Goal: Information Seeking & Learning: Learn about a topic

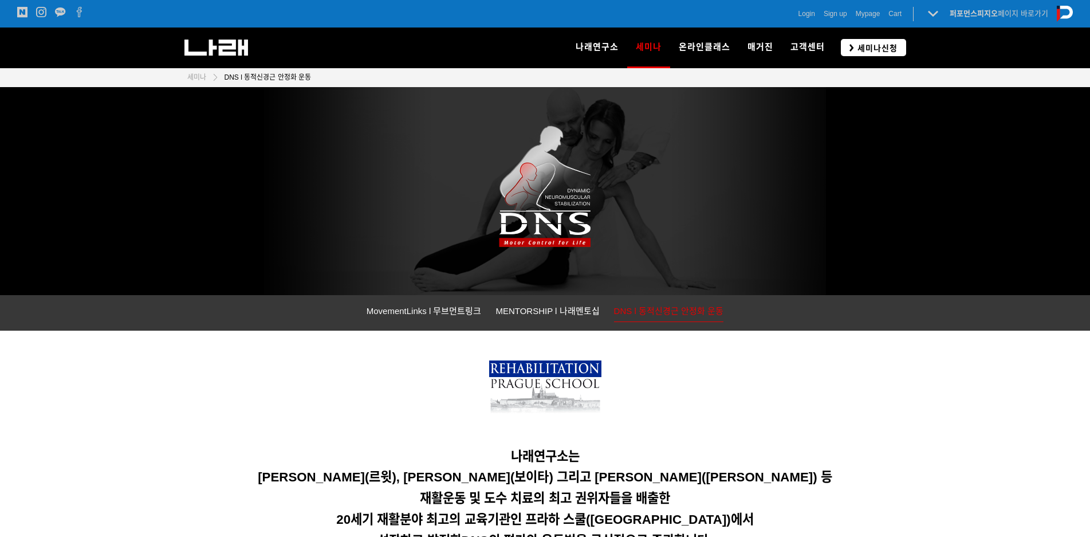
click at [853, 45] on icon at bounding box center [852, 47] width 5 height 7
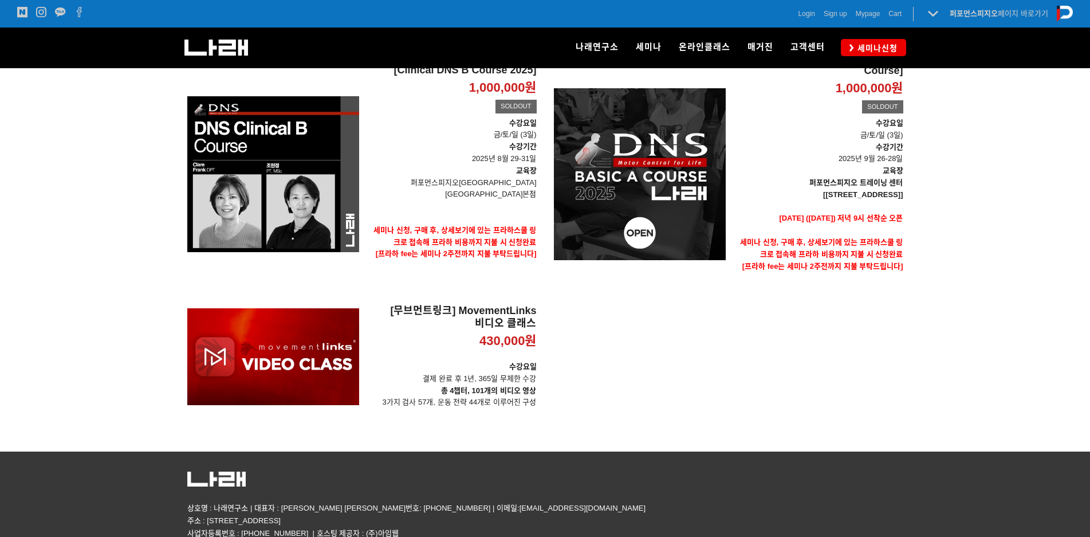
scroll to position [73, 0]
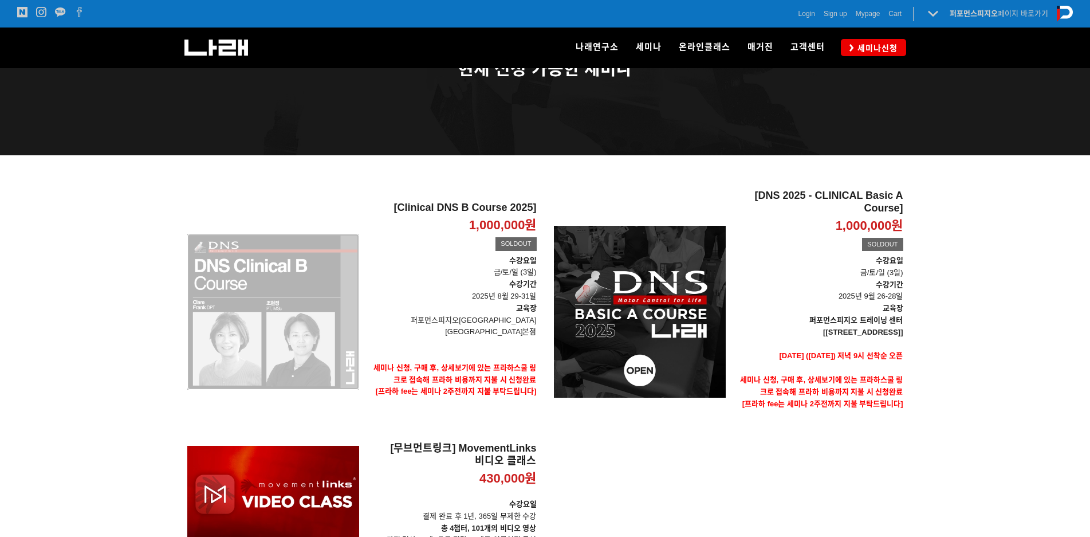
click at [298, 327] on div "[Clinical DNS B Course 2025] 1,000,000원 TIME SALE SOLDOUT" at bounding box center [273, 312] width 172 height 244
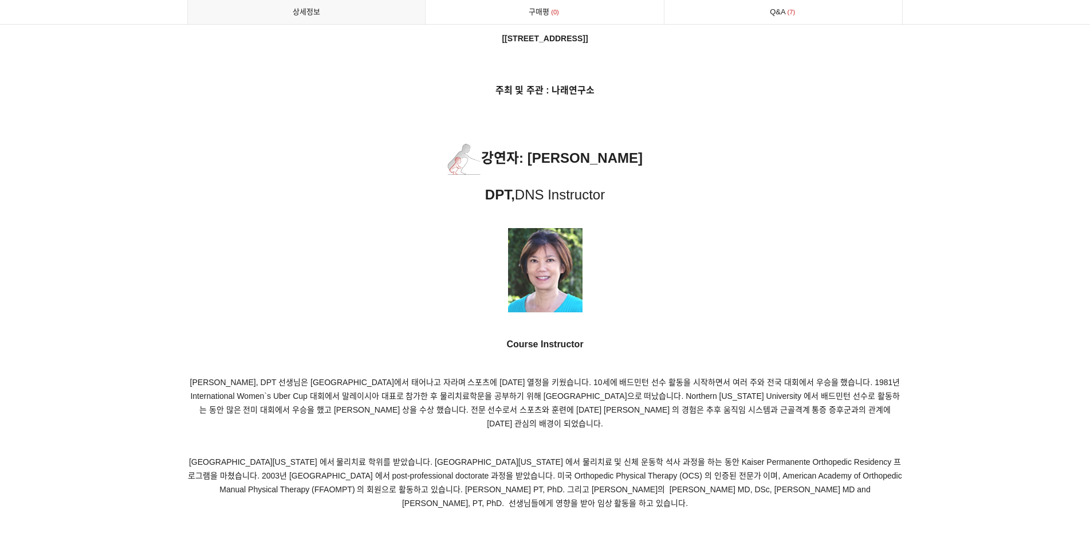
scroll to position [5645, 0]
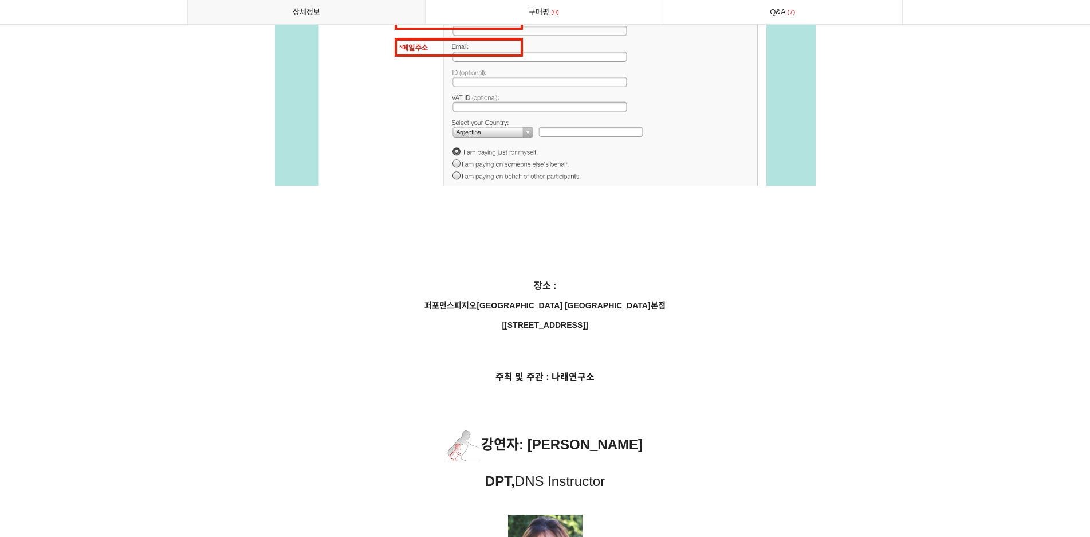
click at [535, 320] on span "[서울 법원로 128 SKV1 메트로시티 B동 318호]" at bounding box center [545, 324] width 86 height 9
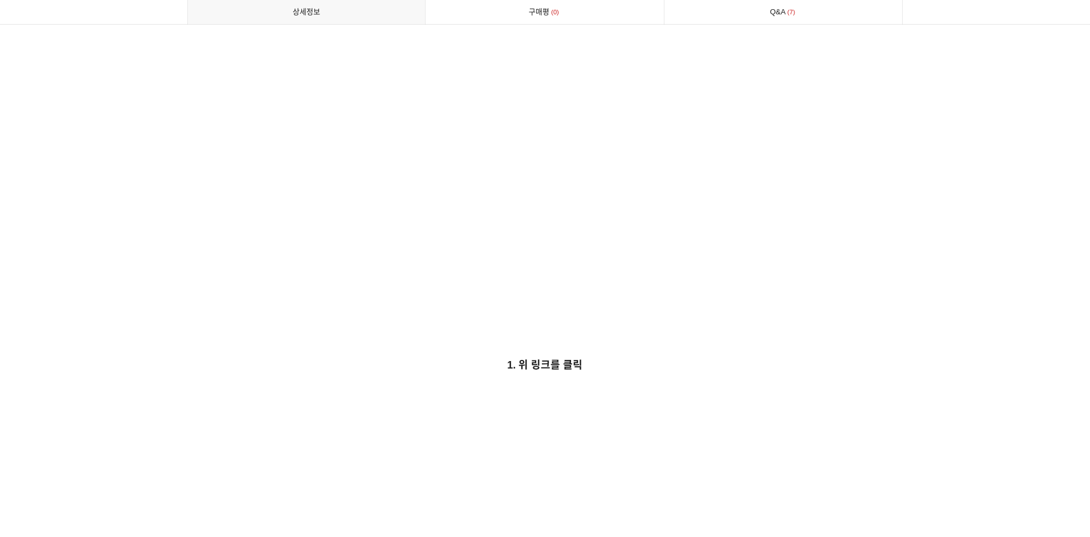
scroll to position [4212, 0]
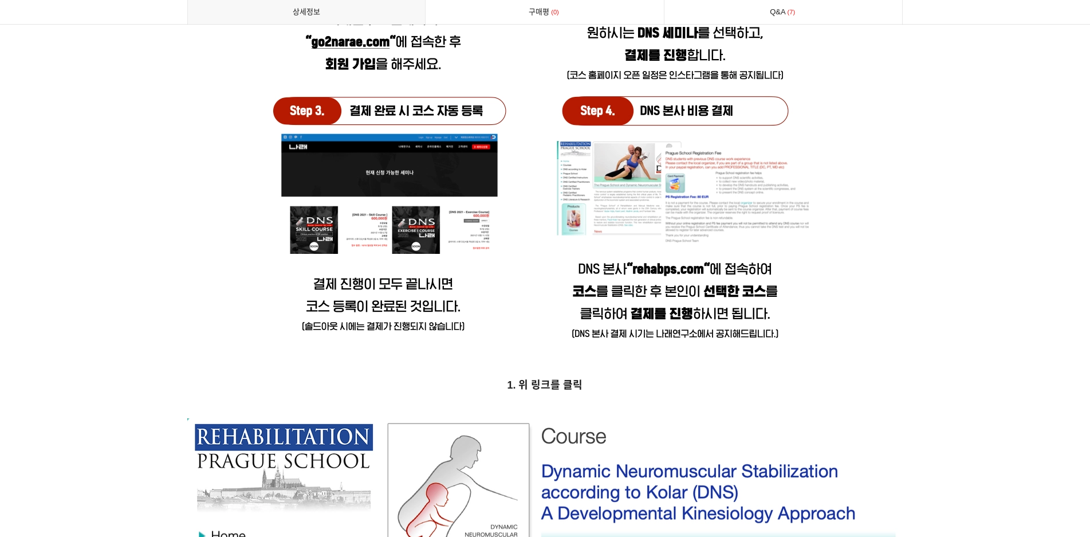
click at [552, 379] on strong "1. 위 링크를 클릭" at bounding box center [545, 384] width 76 height 11
click at [547, 379] on strong "1. 위 링크를 클릭" at bounding box center [545, 384] width 76 height 11
click at [554, 379] on strong "1. 위 링크를 클릭" at bounding box center [545, 384] width 76 height 11
click at [654, 295] on img at bounding box center [545, 59] width 587 height 587
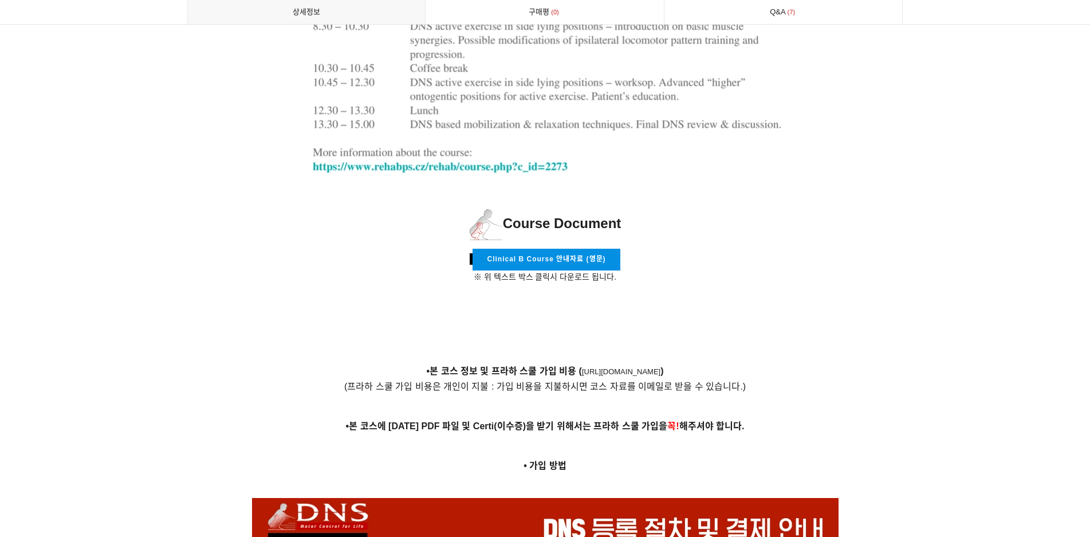
scroll to position [3468, 0]
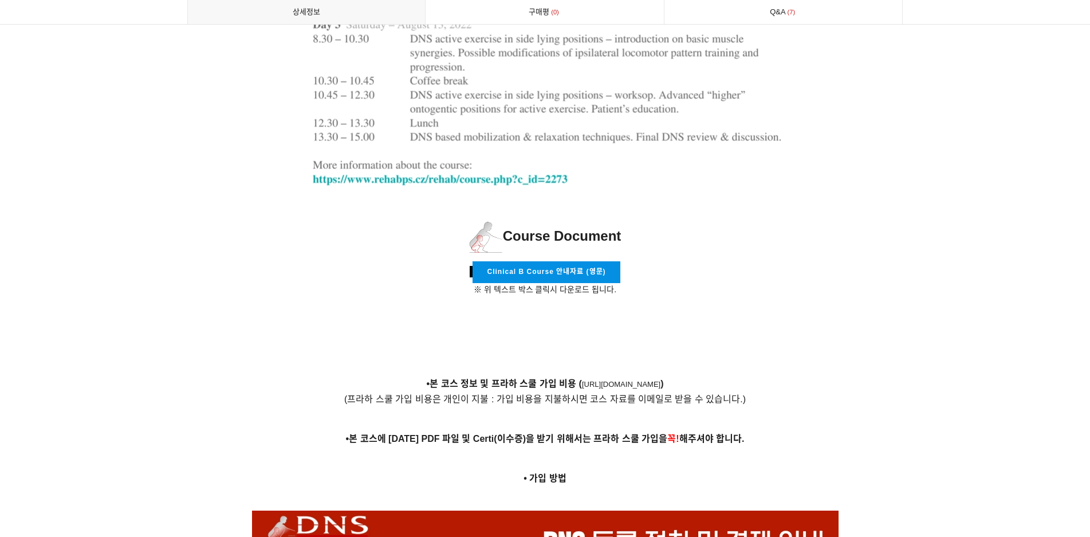
click at [468, 261] on p "Clinical B Course 안내자료 (영문) ※ 위 텍스트 박스 클릭시 다운로드 됩니다." at bounding box center [545, 278] width 716 height 35
click at [519, 228] on span "Course Document" at bounding box center [545, 235] width 152 height 15
click at [584, 268] on span "Clinical B Course 안내자료 (영문)" at bounding box center [546, 272] width 119 height 8
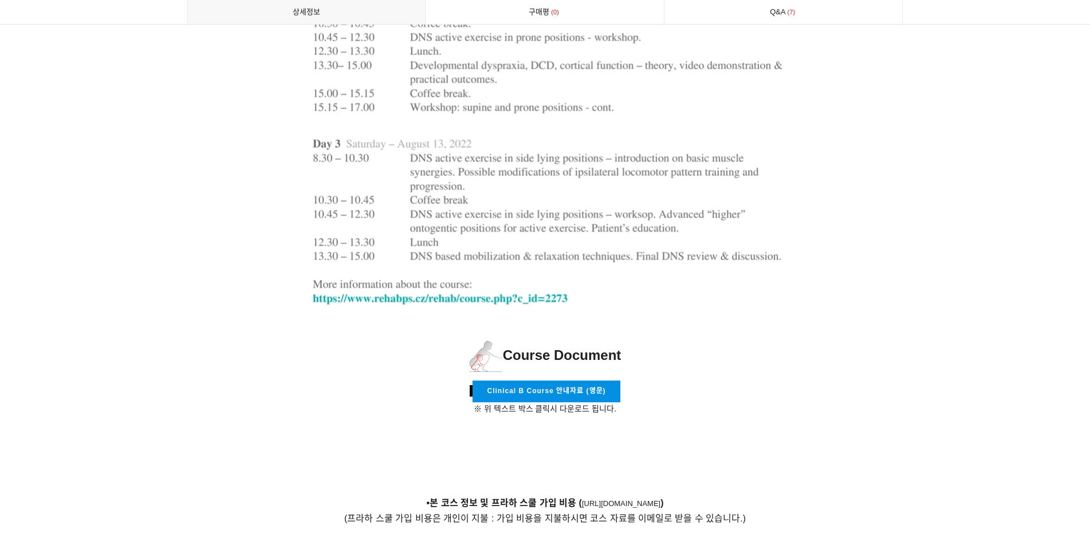
scroll to position [3353, 0]
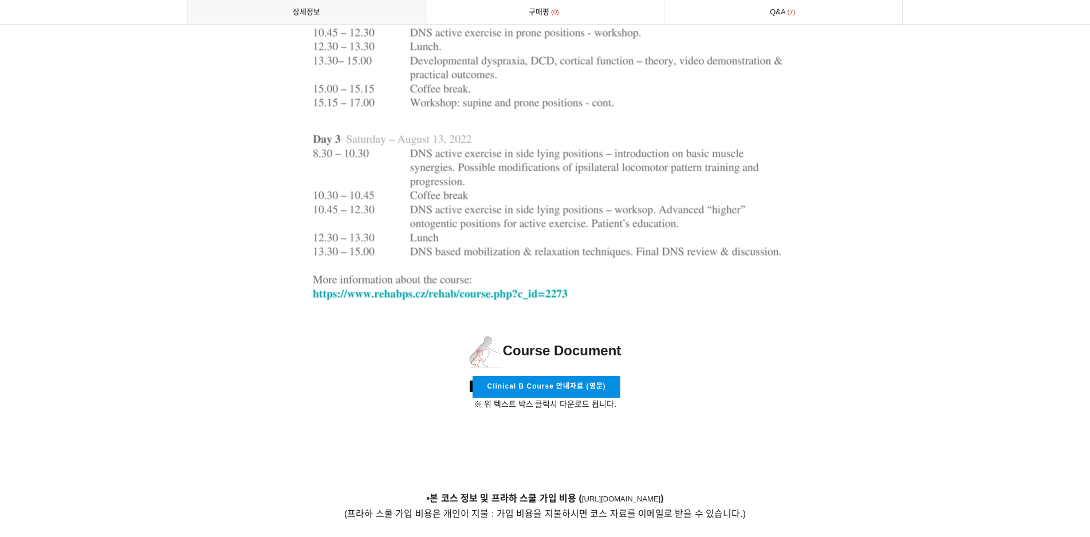
drag, startPoint x: 590, startPoint y: 274, endPoint x: 532, endPoint y: 213, distance: 84.3
click at [591, 273] on img at bounding box center [545, 21] width 547 height 612
click at [532, 213] on img at bounding box center [545, 21] width 547 height 612
click at [535, 207] on img at bounding box center [545, 21] width 547 height 612
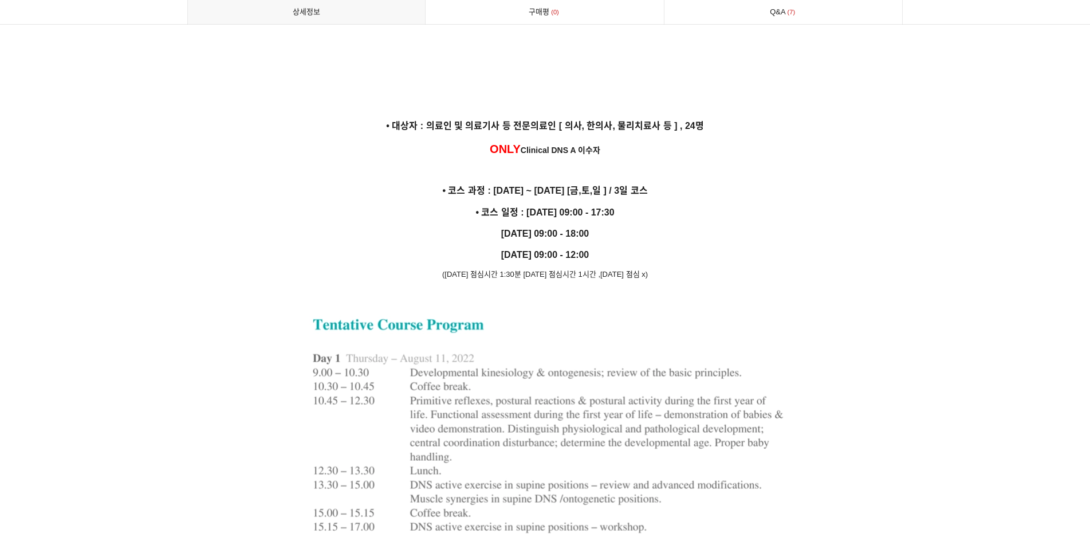
scroll to position [2837, 0]
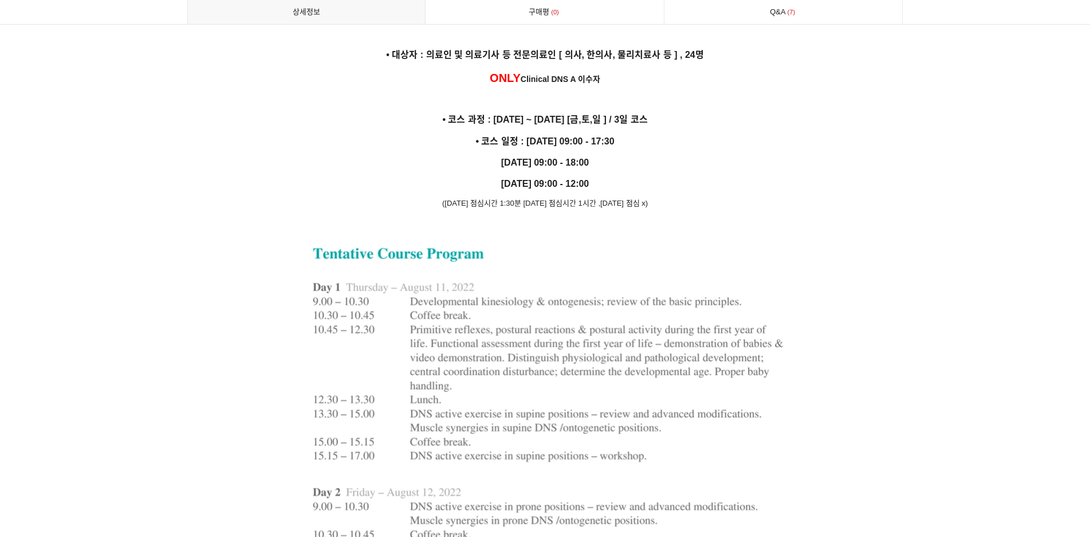
drag, startPoint x: 537, startPoint y: 150, endPoint x: 583, endPoint y: 170, distance: 50.3
click at [583, 179] on strong "8월 31일 09:00 - 12:00" at bounding box center [545, 184] width 88 height 10
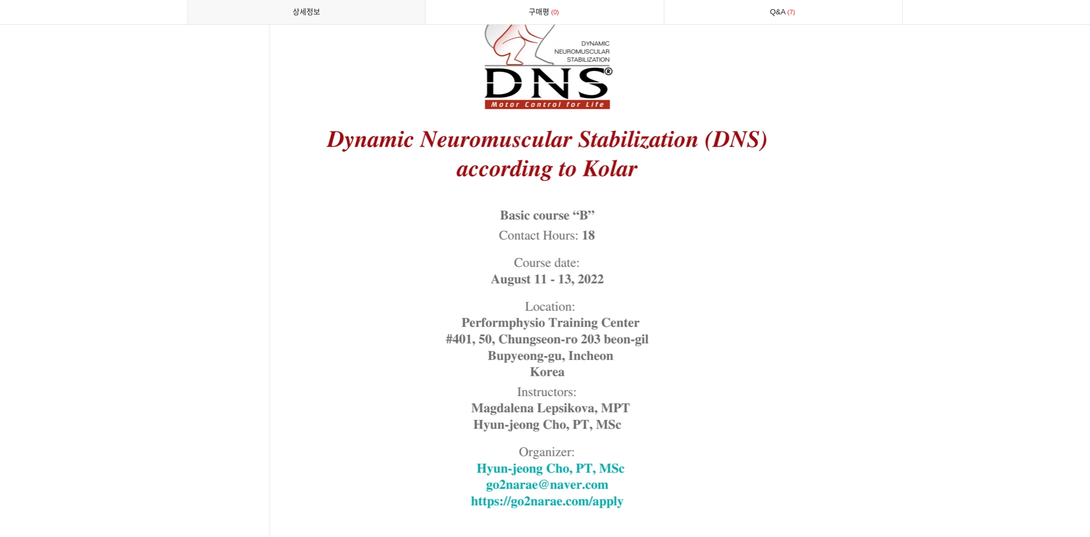
scroll to position [2322, 0]
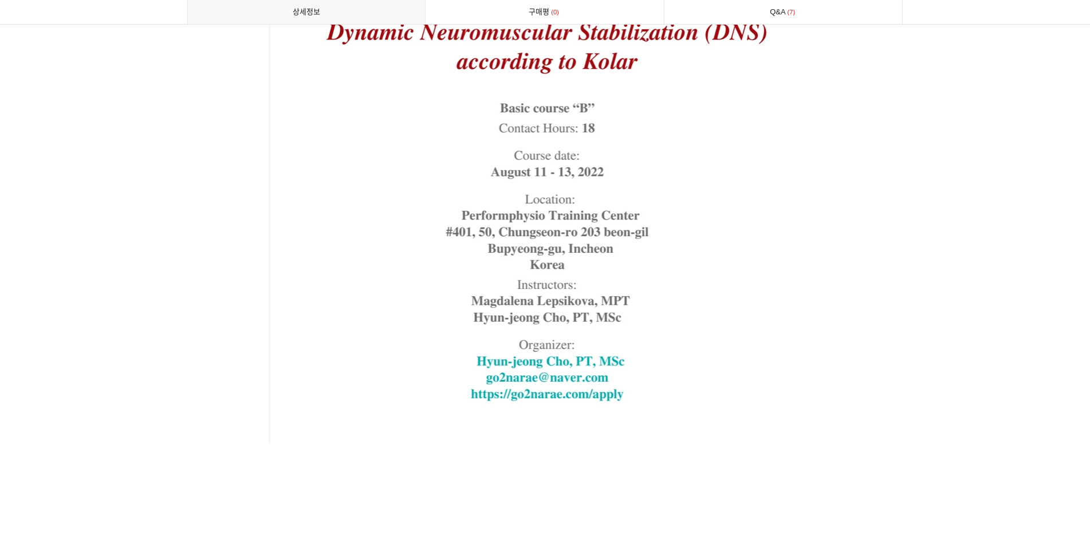
drag, startPoint x: 579, startPoint y: 377, endPoint x: 633, endPoint y: 365, distance: 54.6
click at [581, 376] on img at bounding box center [545, 130] width 553 height 626
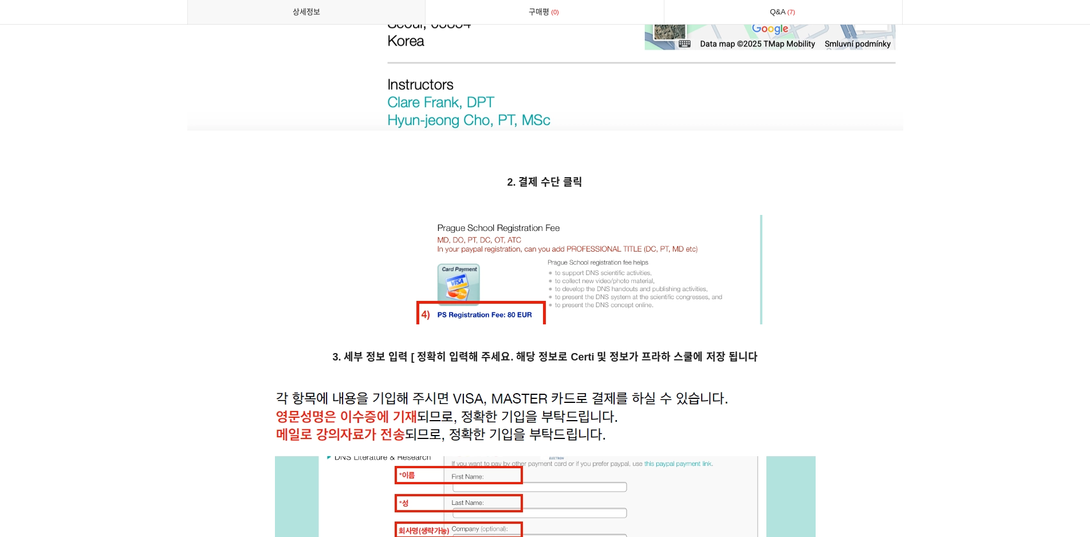
scroll to position [5072, 0]
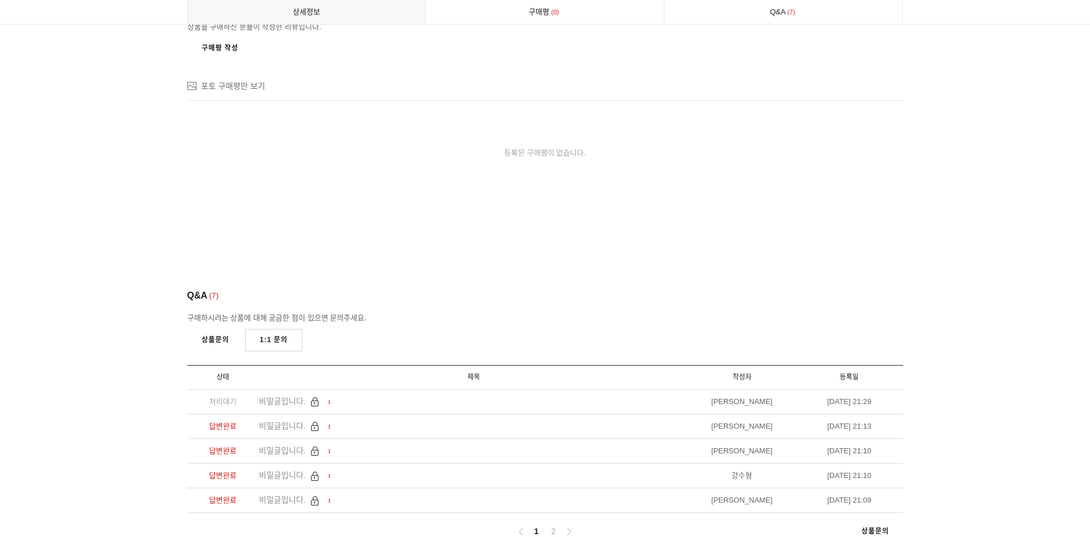
scroll to position [7593, 0]
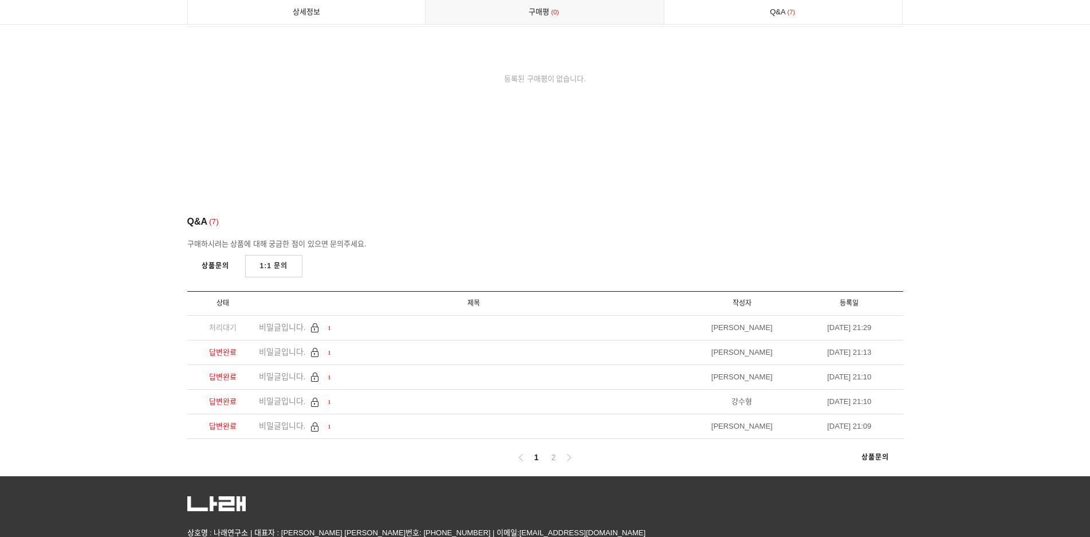
click at [268, 255] on link "1:1 문의" at bounding box center [274, 266] width 58 height 22
